Goal: Task Accomplishment & Management: Manage account settings

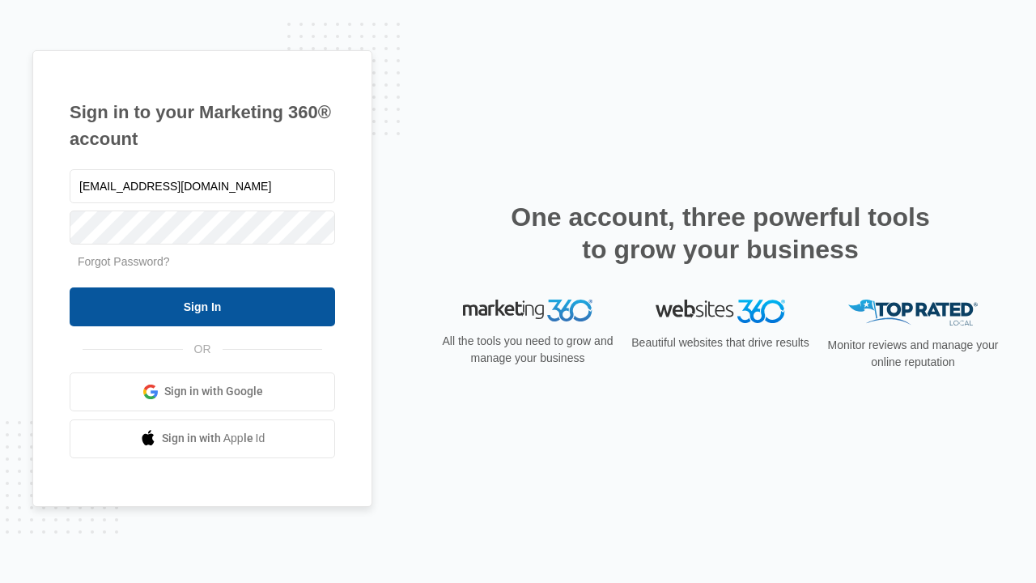
click at [202, 306] on input "Sign In" at bounding box center [203, 306] width 266 height 39
